Goal: Find specific fact: Find specific fact

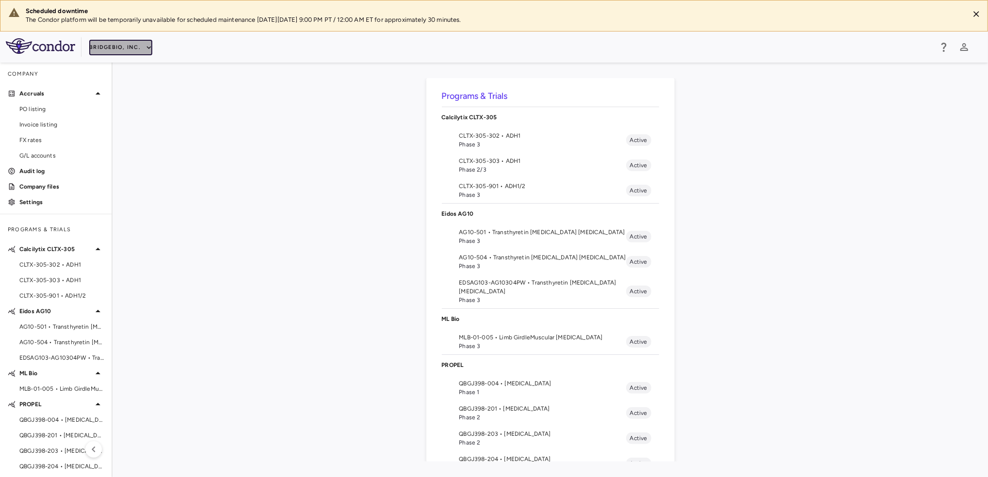
click at [111, 47] on button "BridgeBio, Inc." at bounding box center [120, 48] width 63 height 16
click at [133, 169] on li "IntraBio" at bounding box center [129, 168] width 81 height 15
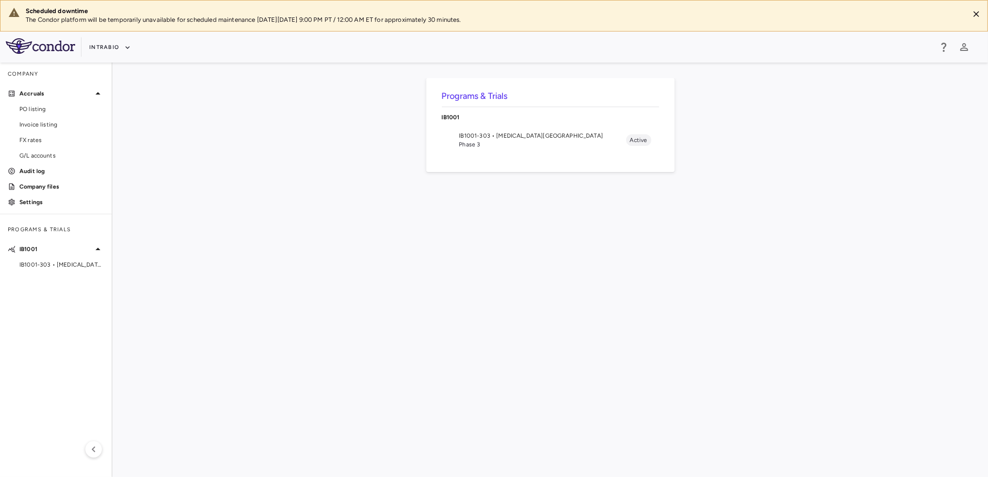
click at [461, 142] on span "Phase 3" at bounding box center [542, 144] width 167 height 9
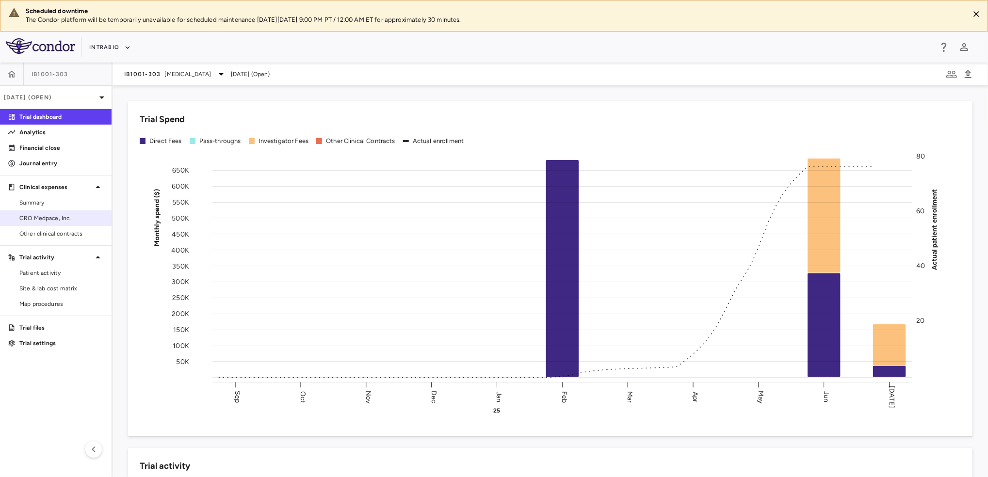
click at [74, 213] on link "CRO Medpace, Inc." at bounding box center [56, 218] width 112 height 15
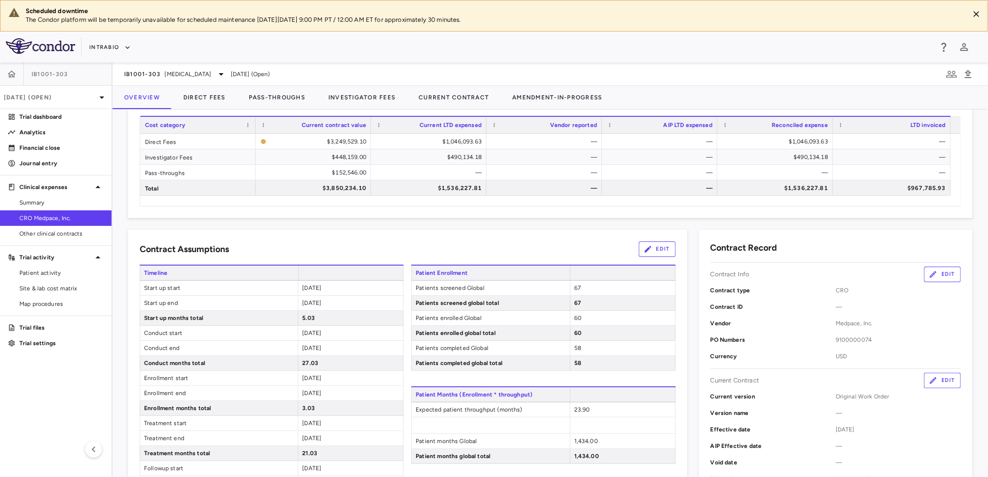
scroll to position [65, 0]
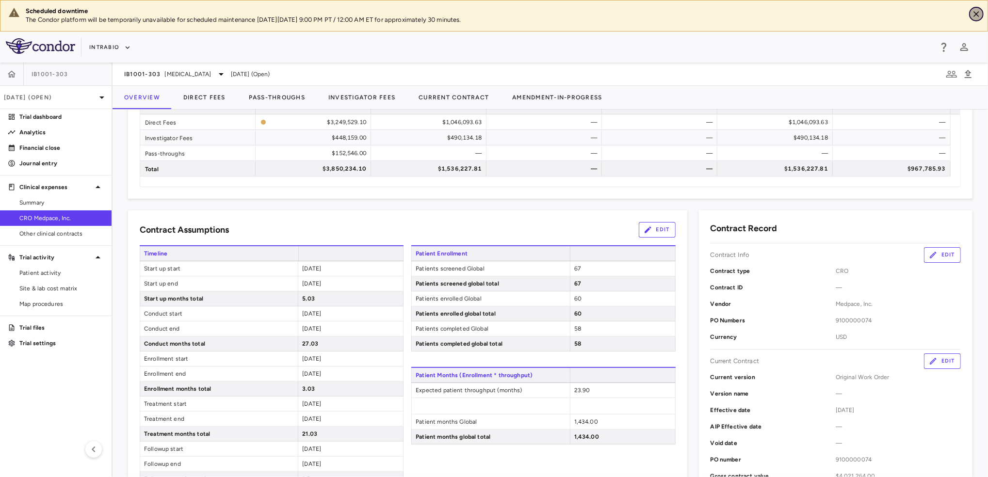
click at [979, 14] on icon "Close" at bounding box center [977, 14] width 10 height 10
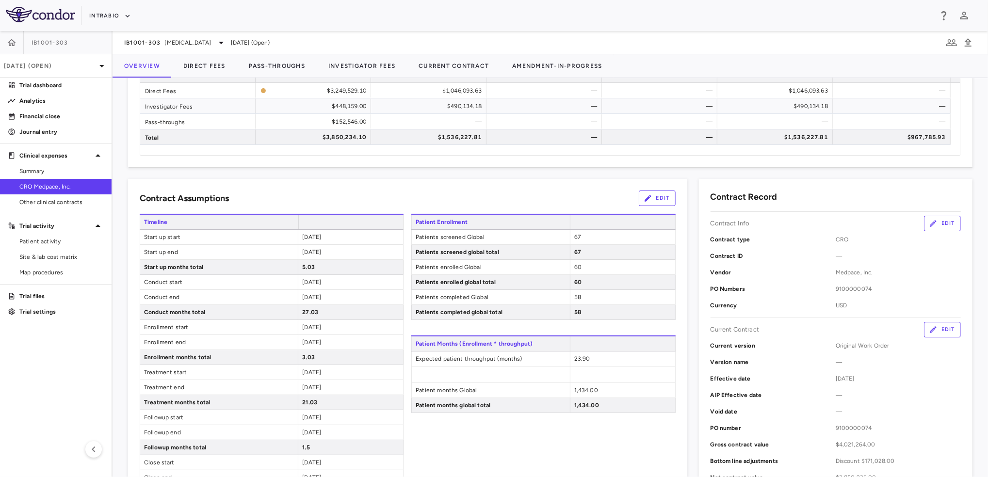
click at [847, 426] on span "9100000074" at bounding box center [898, 428] width 125 height 9
copy span "9100000074"
